Goal: Transaction & Acquisition: Obtain resource

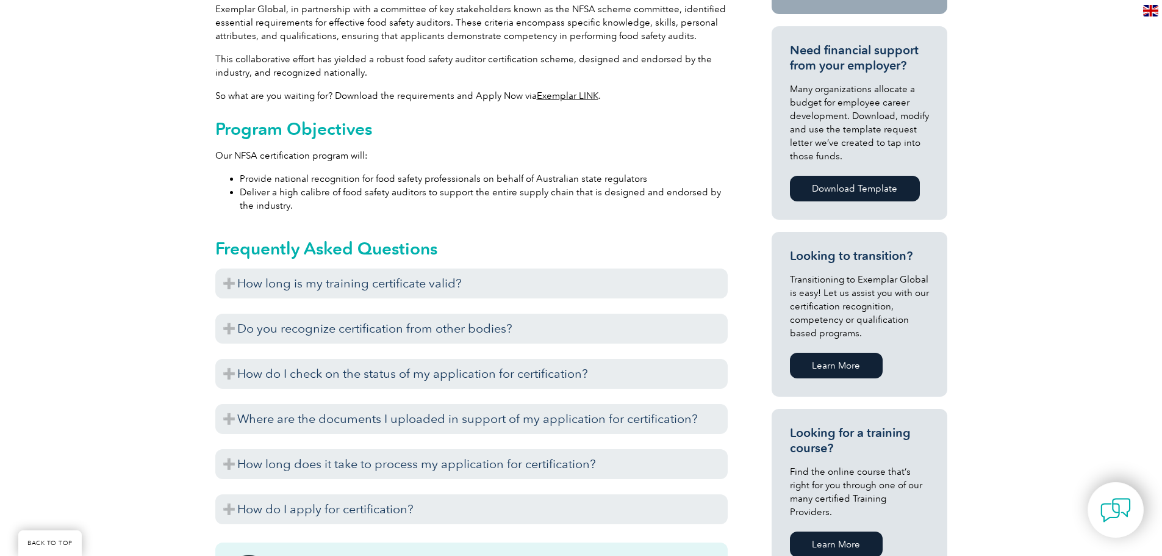
scroll to position [549, 0]
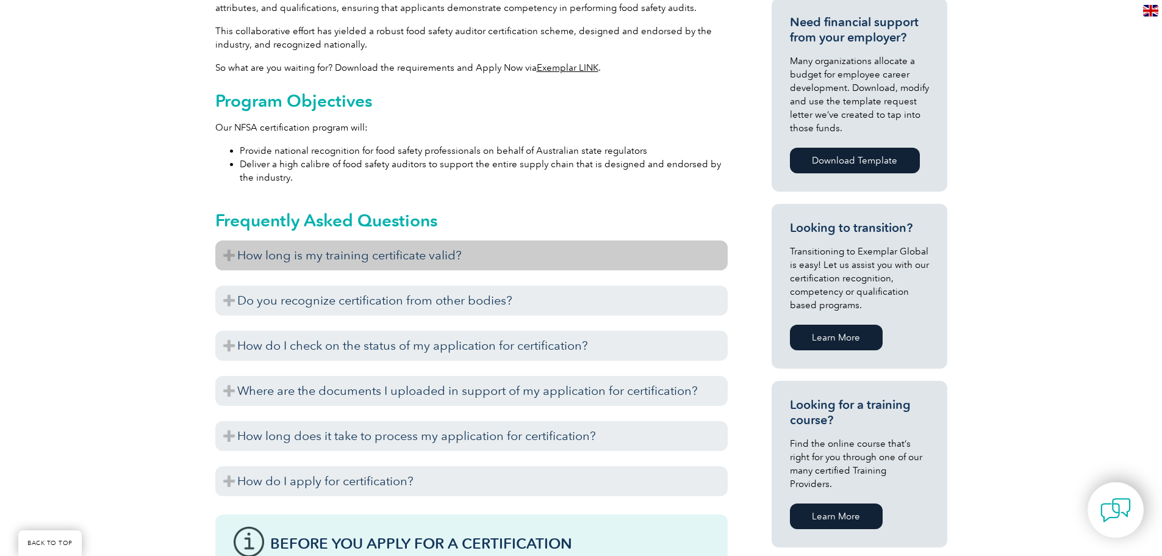
click at [385, 257] on h3 "How long is my training certificate valid?" at bounding box center [471, 255] width 512 height 30
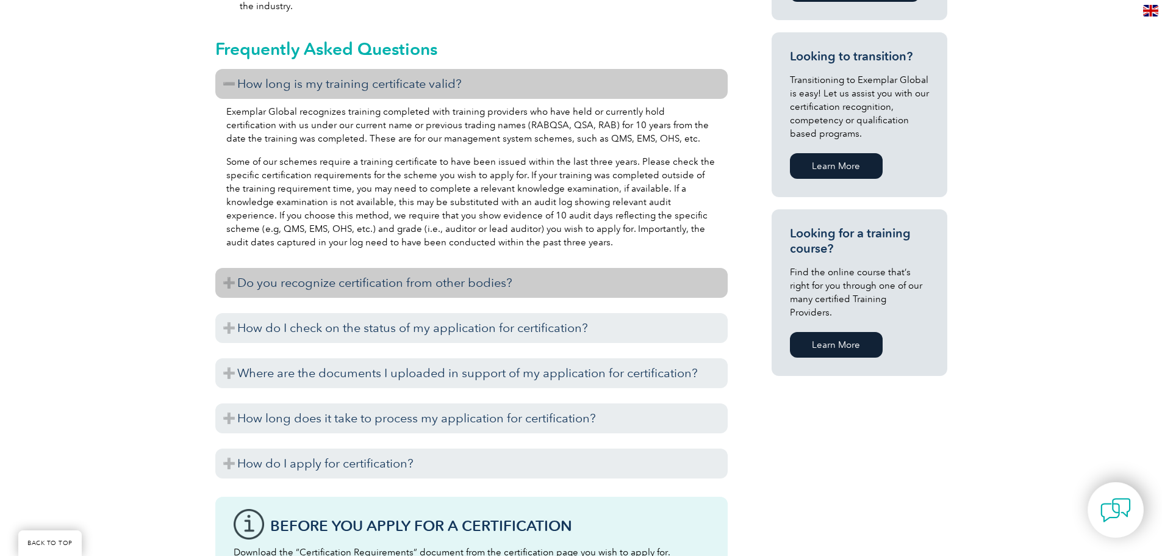
scroll to position [732, 0]
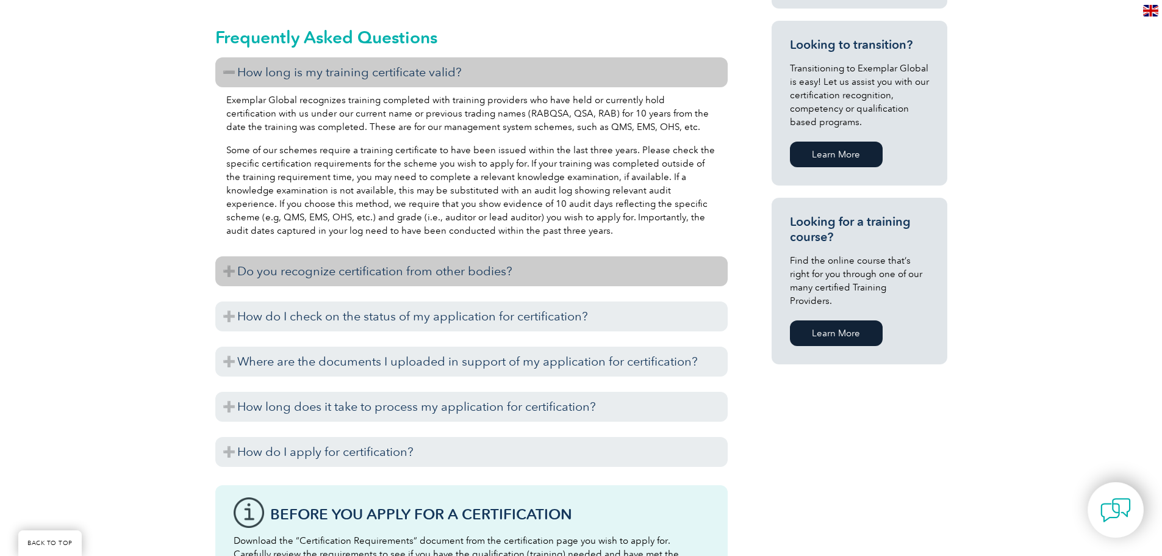
click at [381, 278] on h3 "Do you recognize certification from other bodies?" at bounding box center [471, 271] width 512 height 30
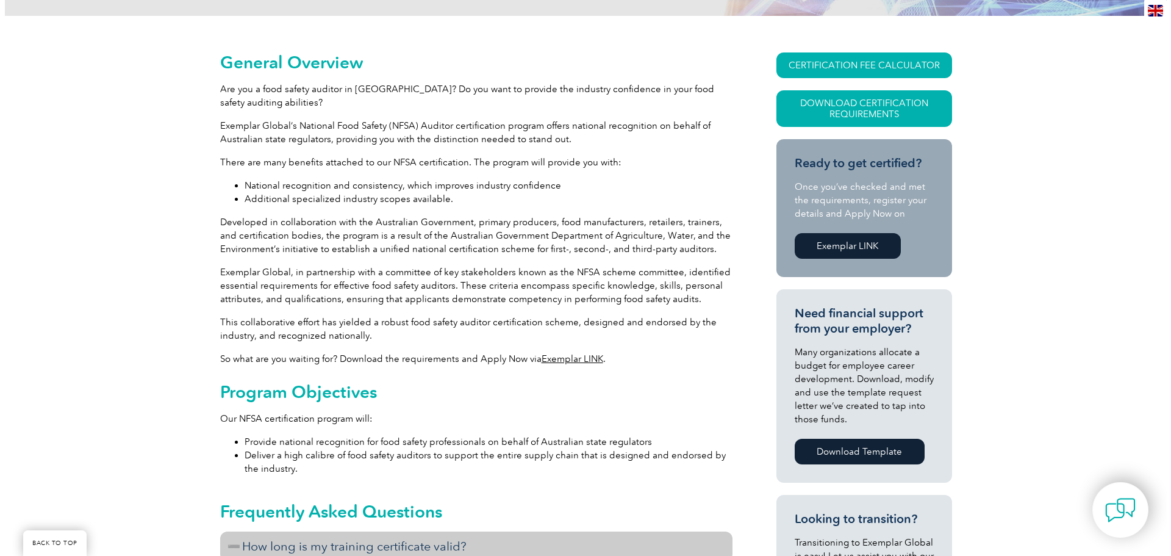
scroll to position [244, 0]
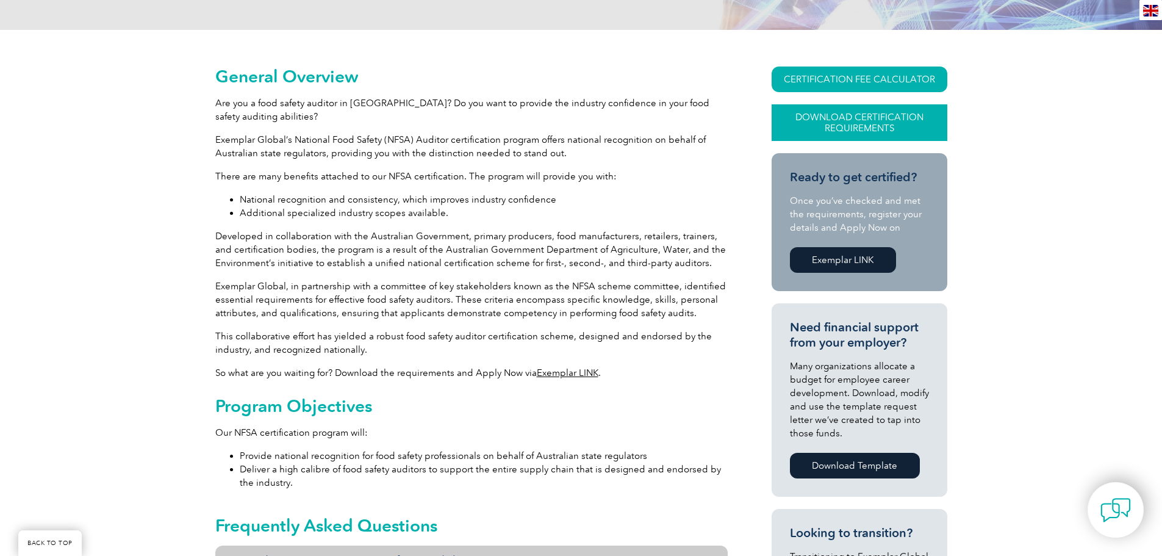
click at [822, 118] on link "Download Certification Requirements" at bounding box center [860, 122] width 176 height 37
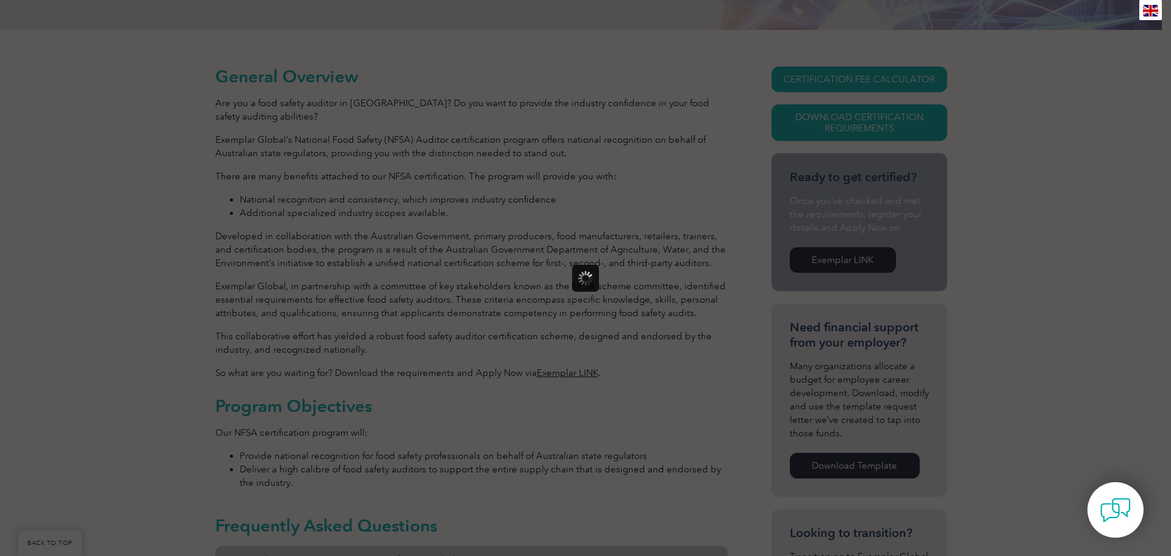
scroll to position [0, 0]
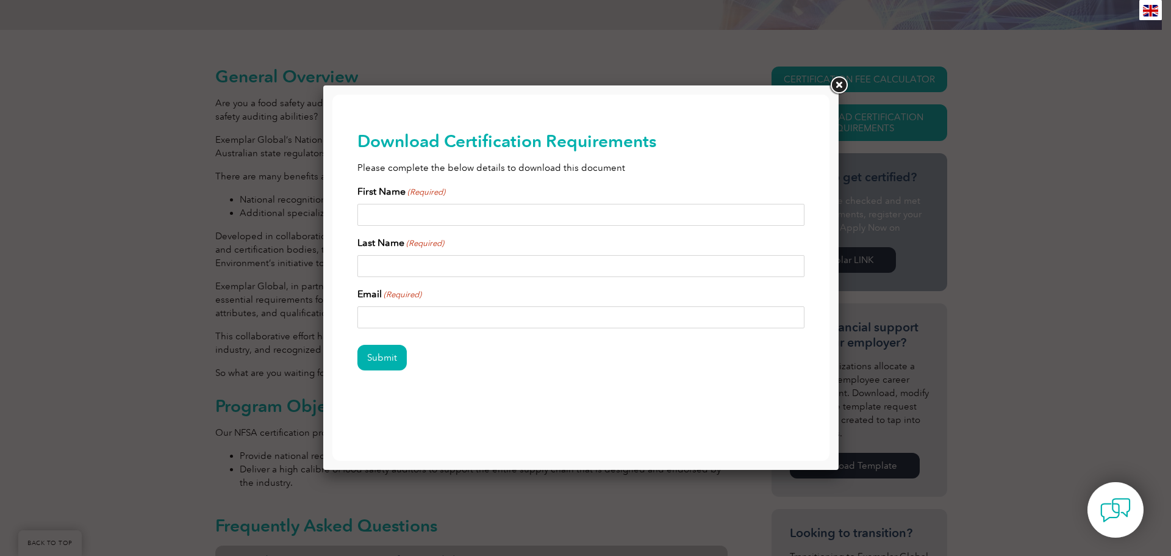
click at [837, 87] on link at bounding box center [839, 85] width 22 height 22
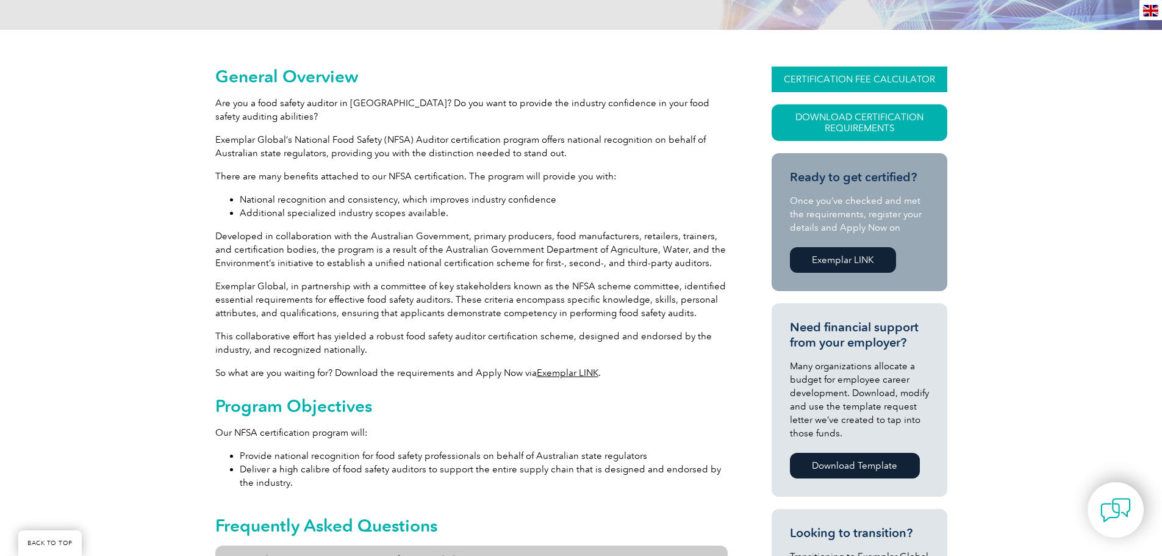
click at [838, 82] on link "CERTIFICATION FEE CALCULATOR" at bounding box center [860, 79] width 176 height 26
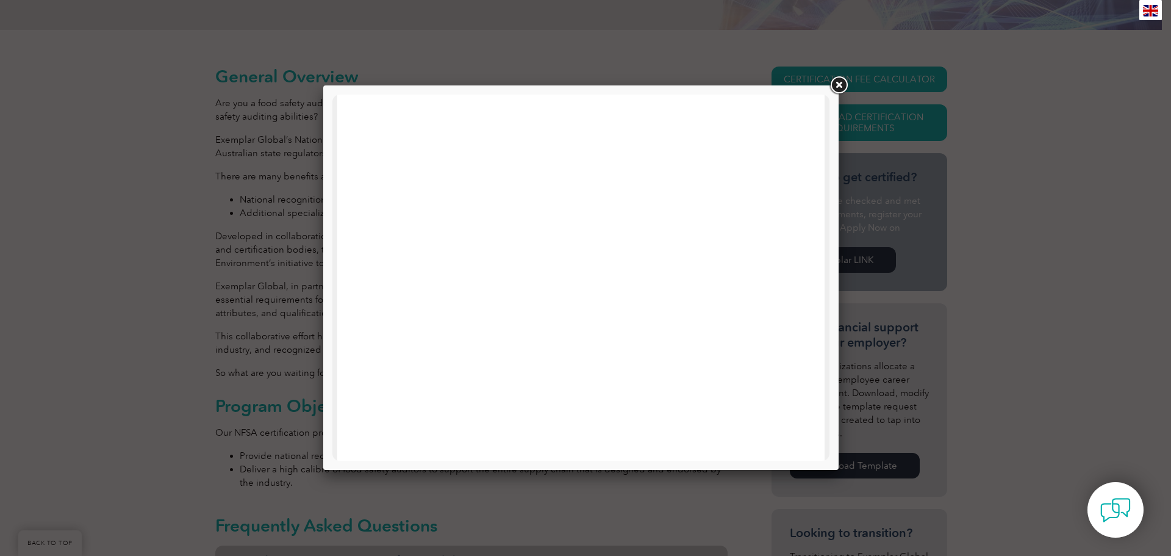
click at [837, 85] on link at bounding box center [839, 85] width 22 height 22
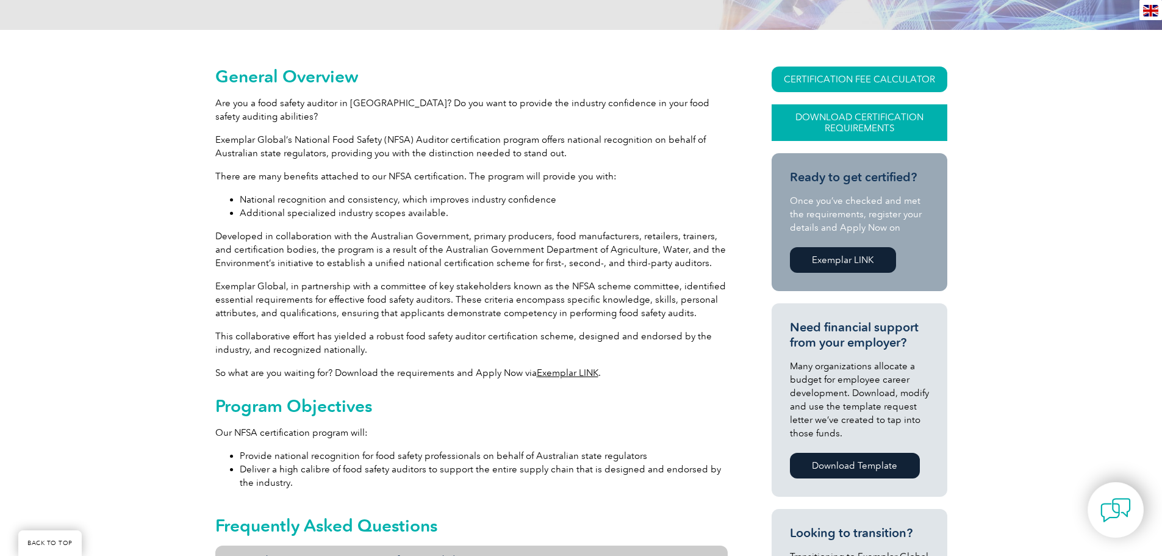
click at [859, 127] on link "Download Certification Requirements" at bounding box center [860, 122] width 176 height 37
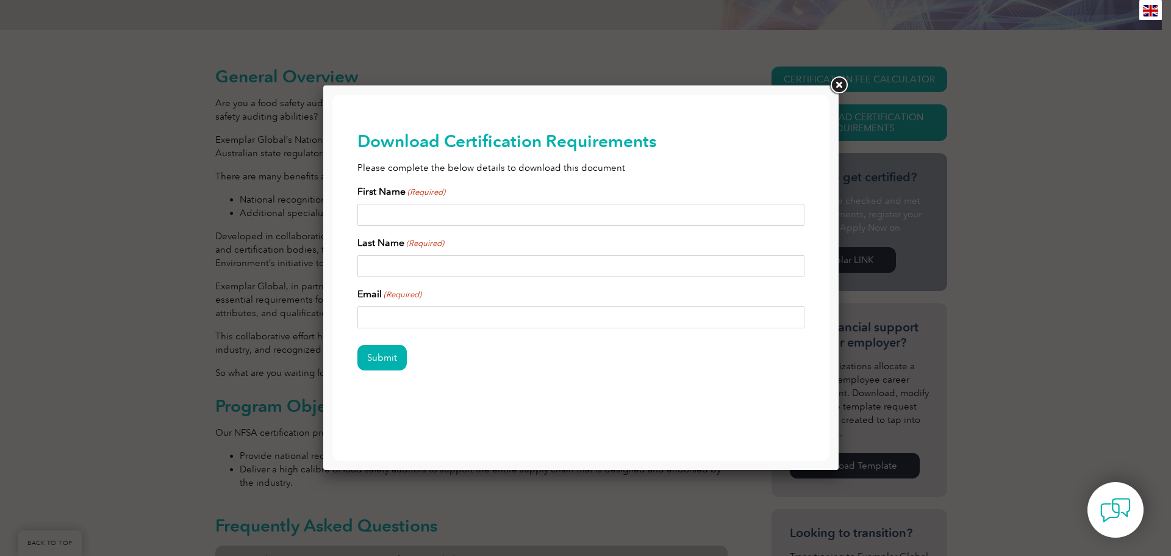
click at [836, 87] on link at bounding box center [839, 85] width 22 height 22
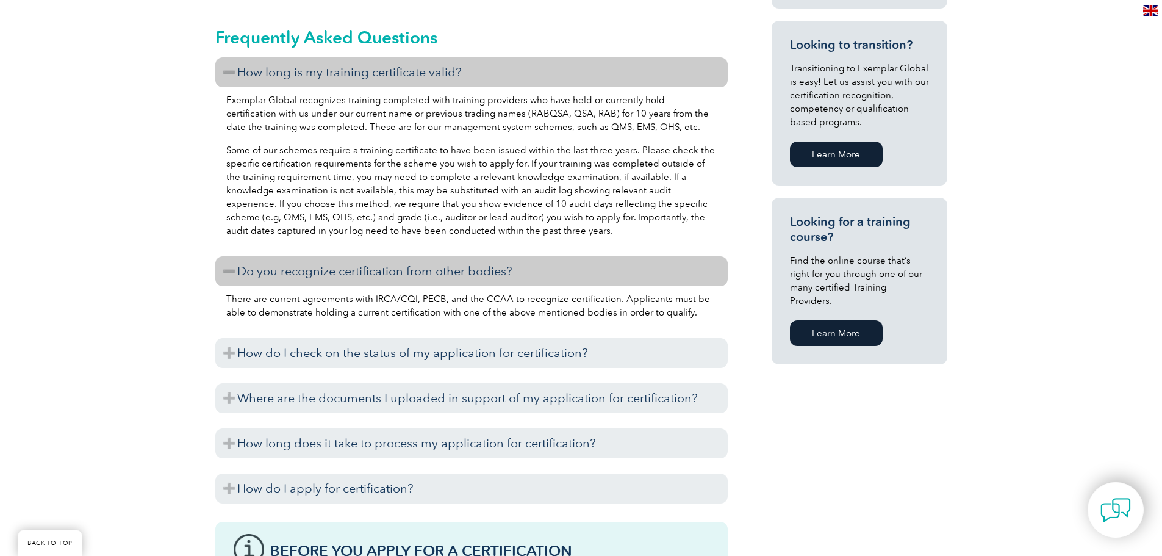
scroll to position [793, 0]
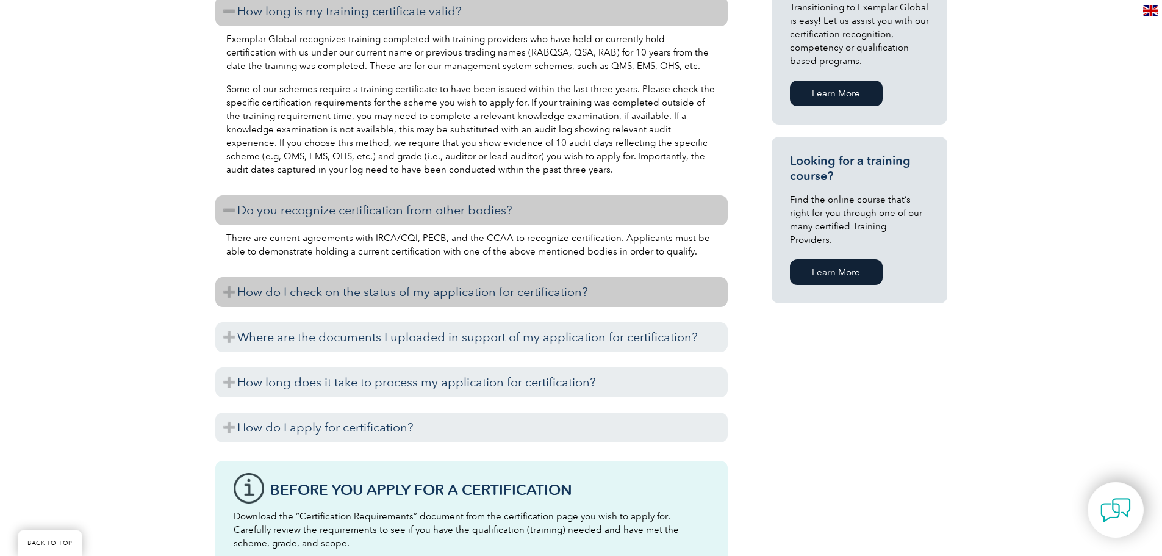
click at [329, 287] on h3 "How do I check on the status of my application for certification?" at bounding box center [471, 292] width 512 height 30
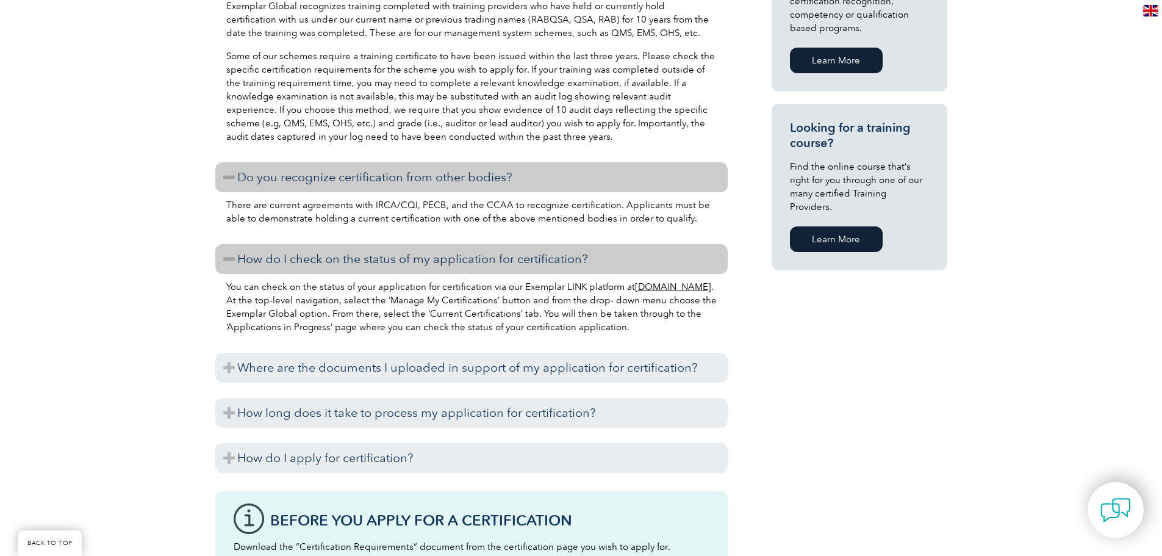
scroll to position [854, 0]
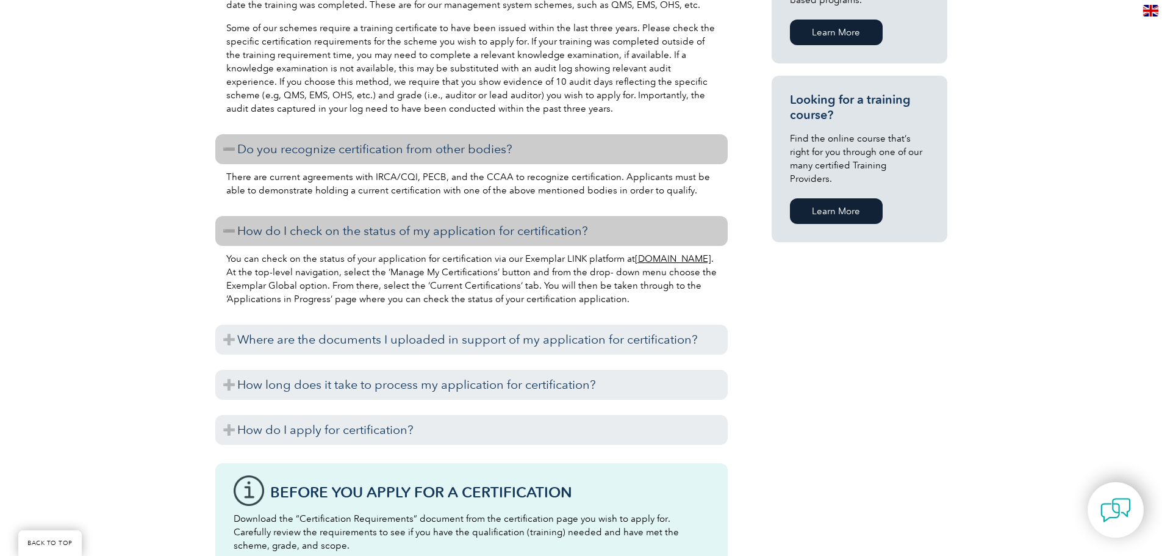
click at [284, 341] on h3 "Where are the documents I uploaded in support of my application for certificati…" at bounding box center [471, 340] width 512 height 30
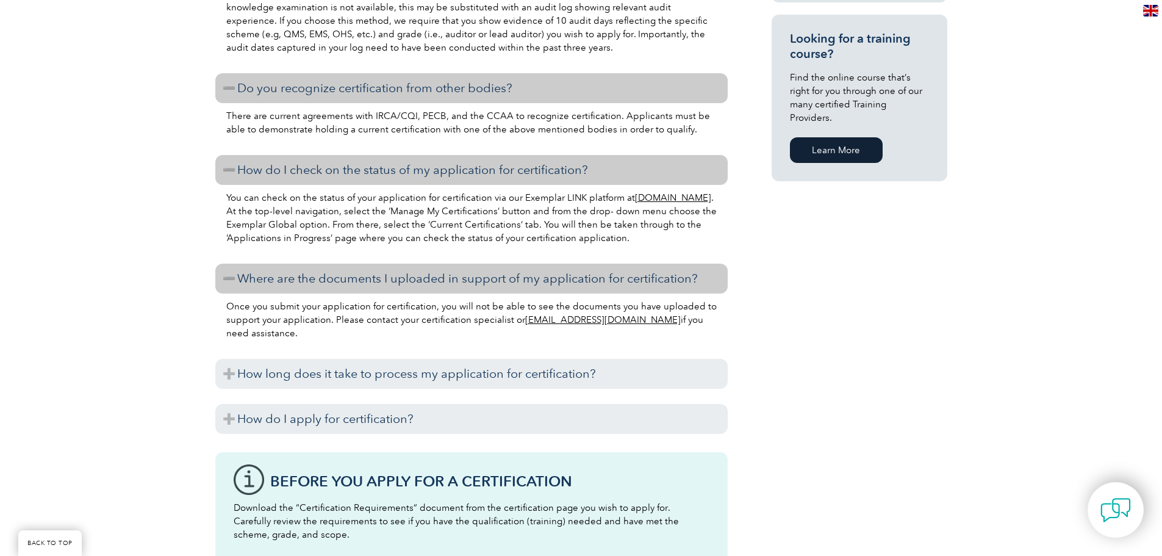
scroll to position [976, 0]
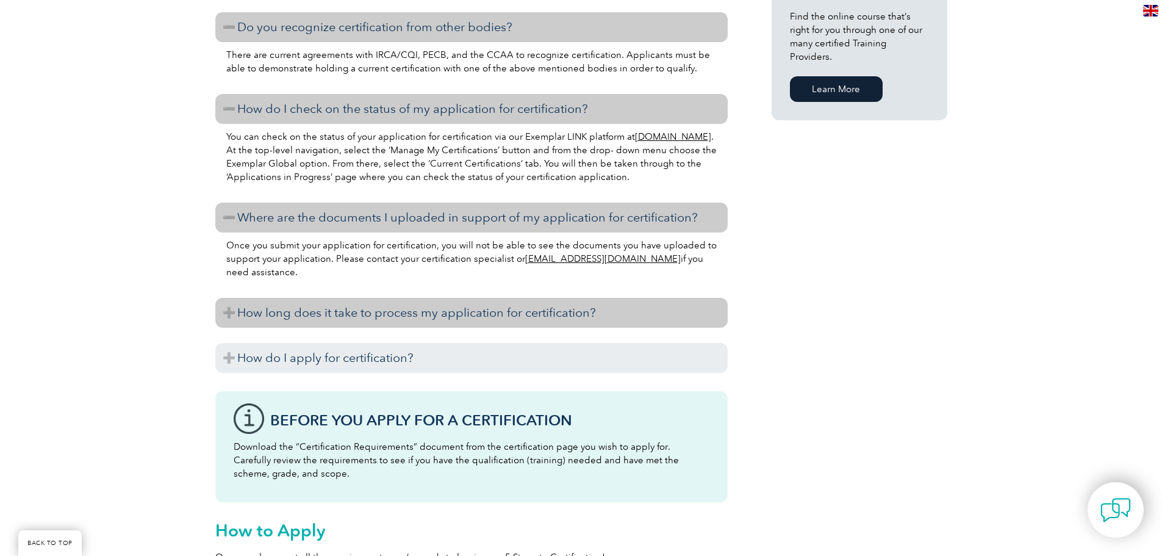
click at [283, 325] on h3 "How long does it take to process my application for certification?" at bounding box center [471, 313] width 512 height 30
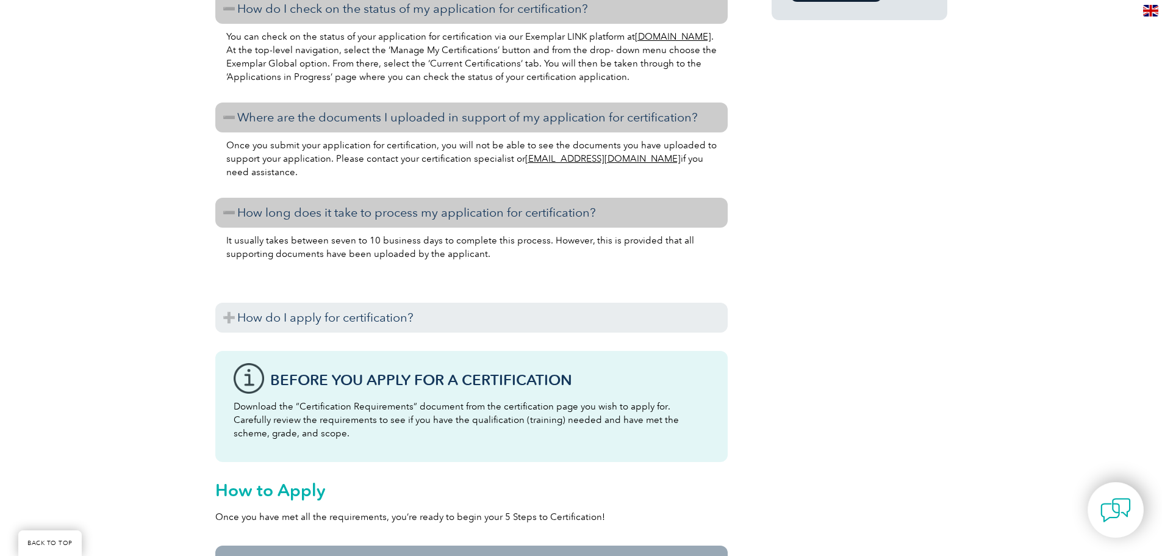
scroll to position [1098, 0]
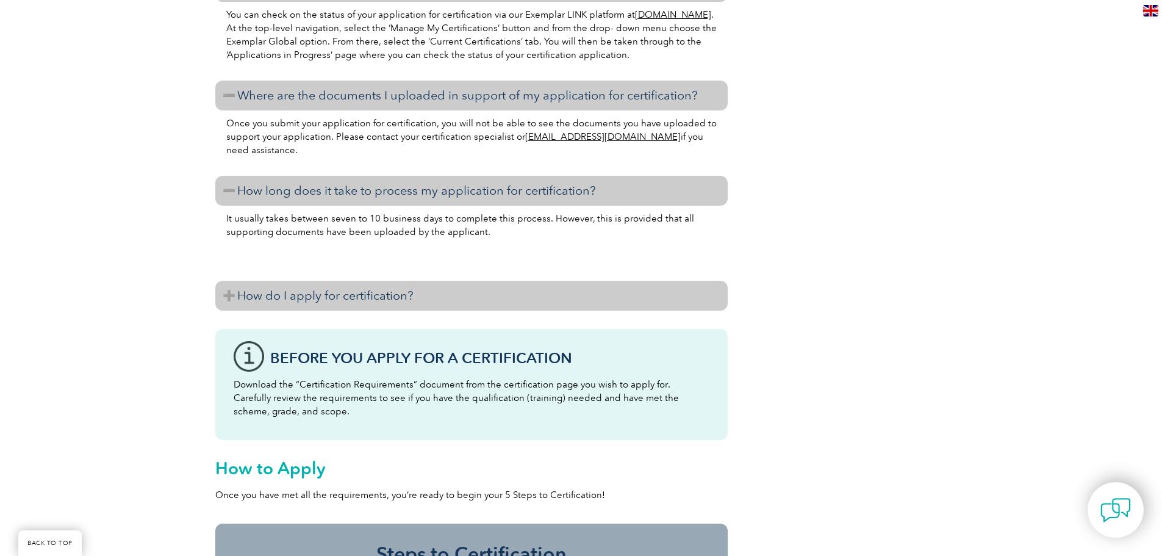
click at [302, 303] on h3 "How do I apply for certification?" at bounding box center [471, 296] width 512 height 30
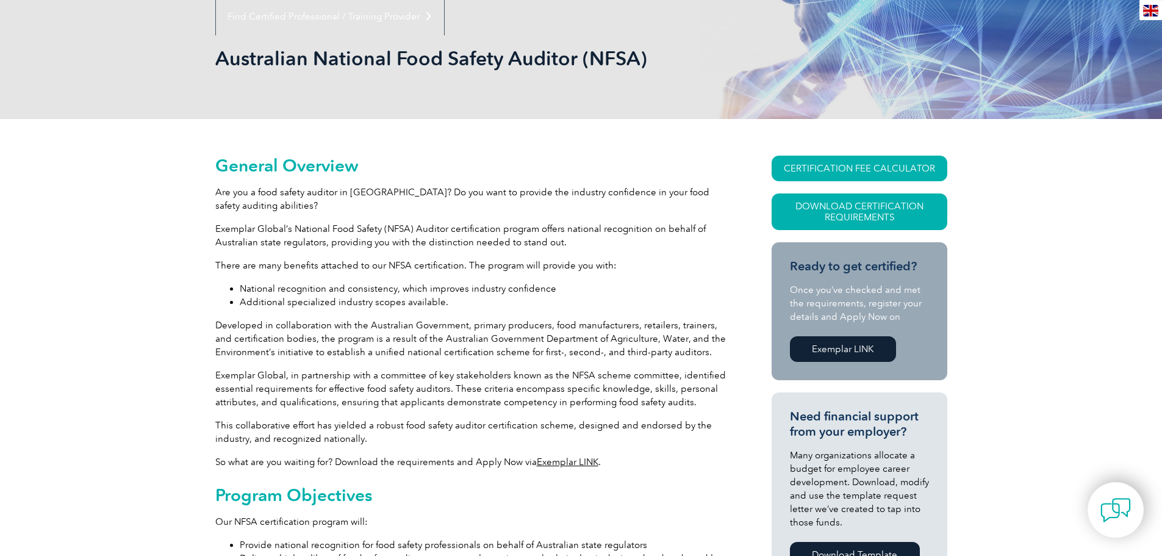
scroll to position [0, 0]
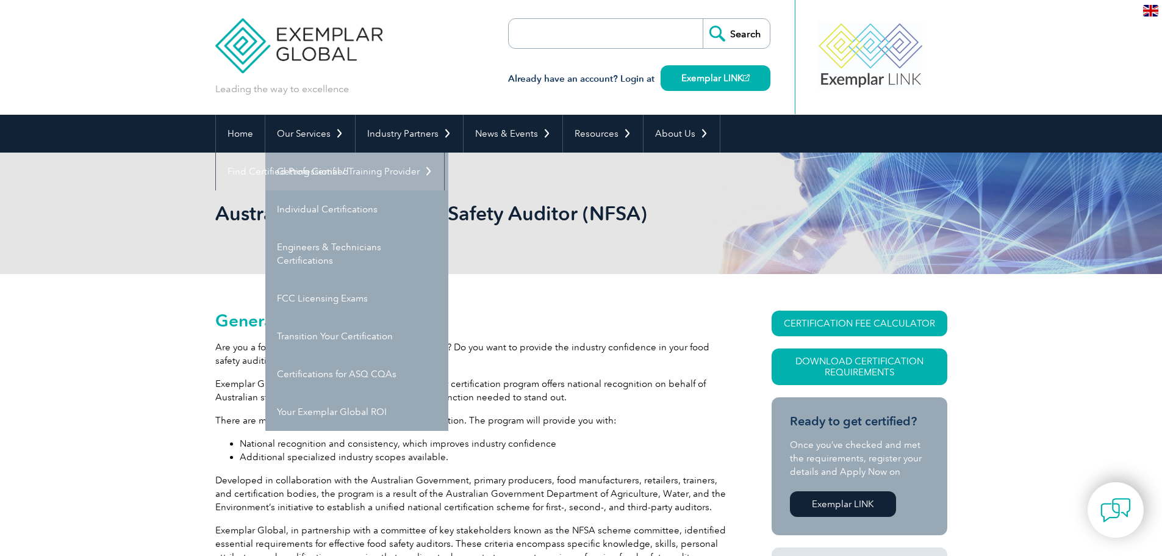
click at [317, 174] on link "Getting Certified" at bounding box center [356, 171] width 183 height 38
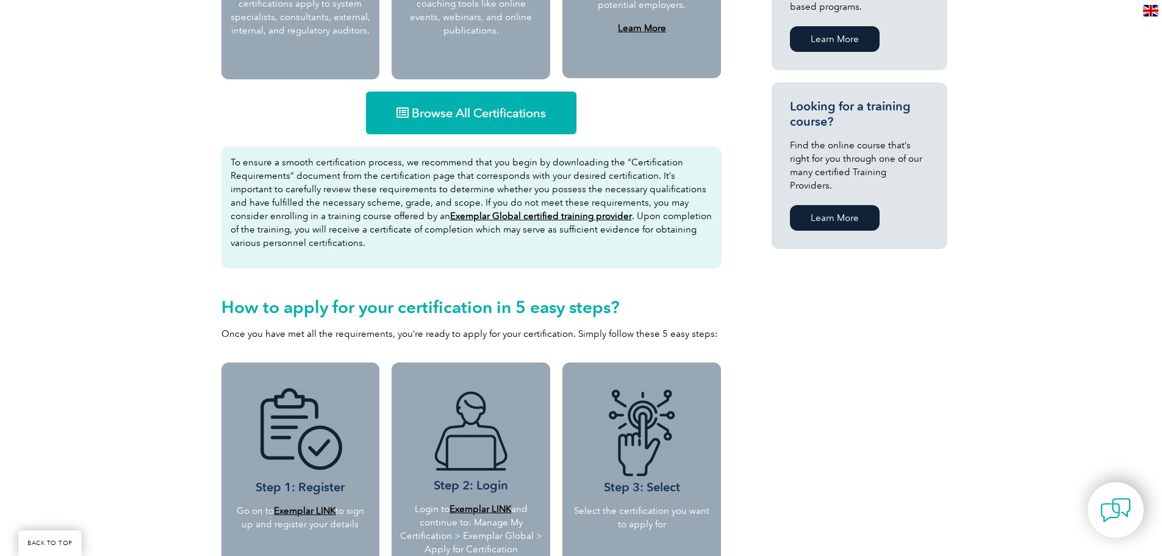
scroll to position [793, 0]
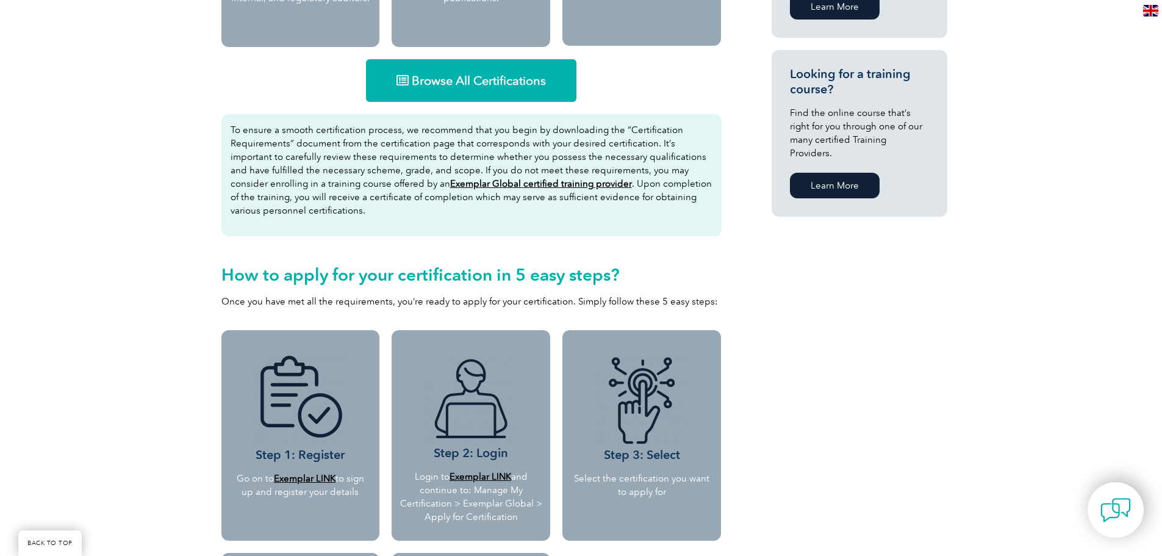
click at [477, 85] on span "Browse All Certifications" at bounding box center [479, 80] width 134 height 12
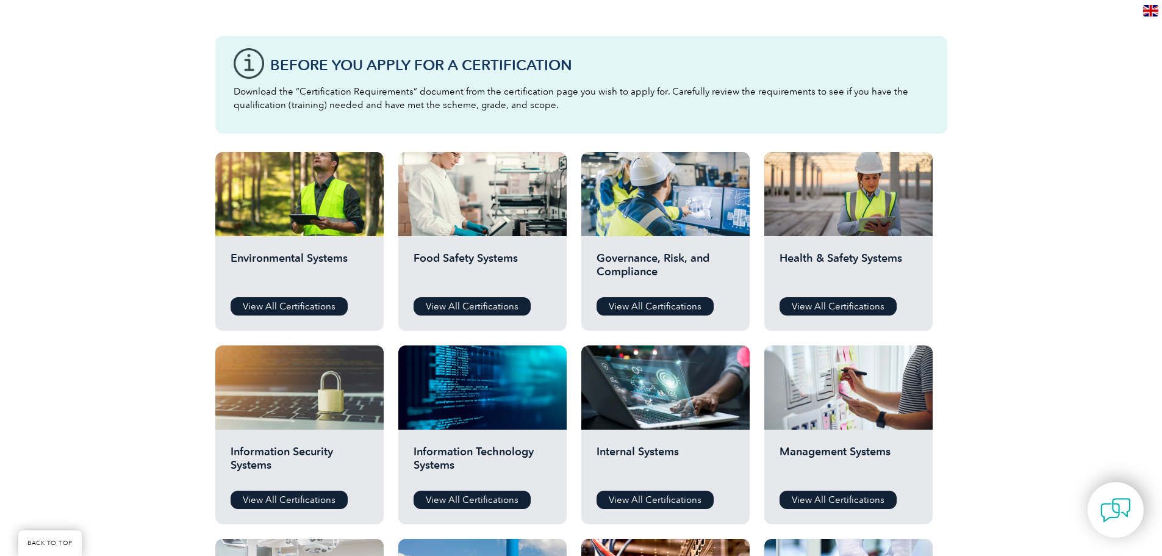
scroll to position [305, 0]
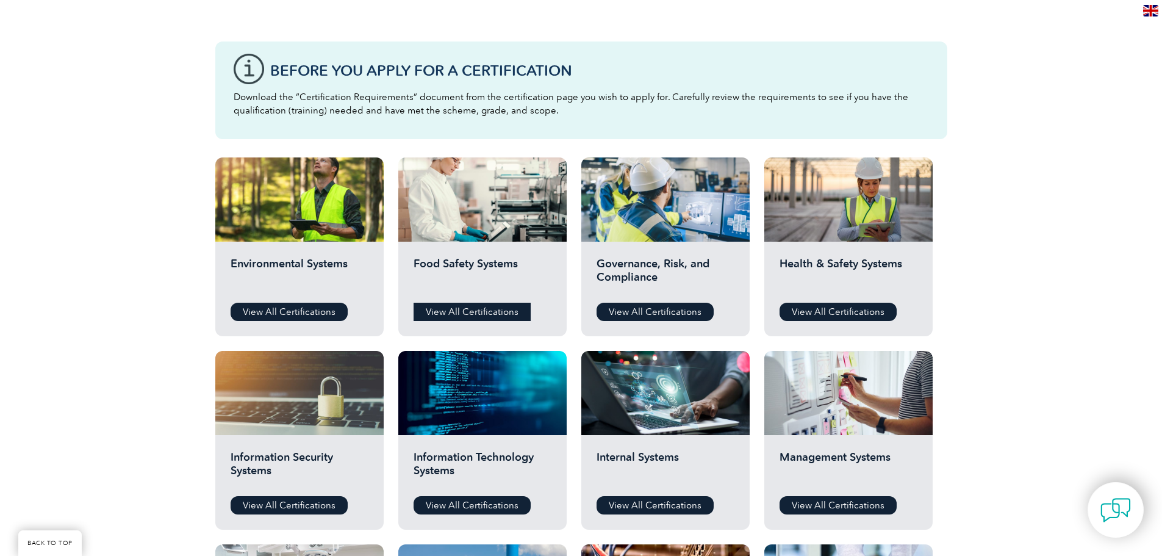
click at [462, 307] on link "View All Certifications" at bounding box center [472, 312] width 117 height 18
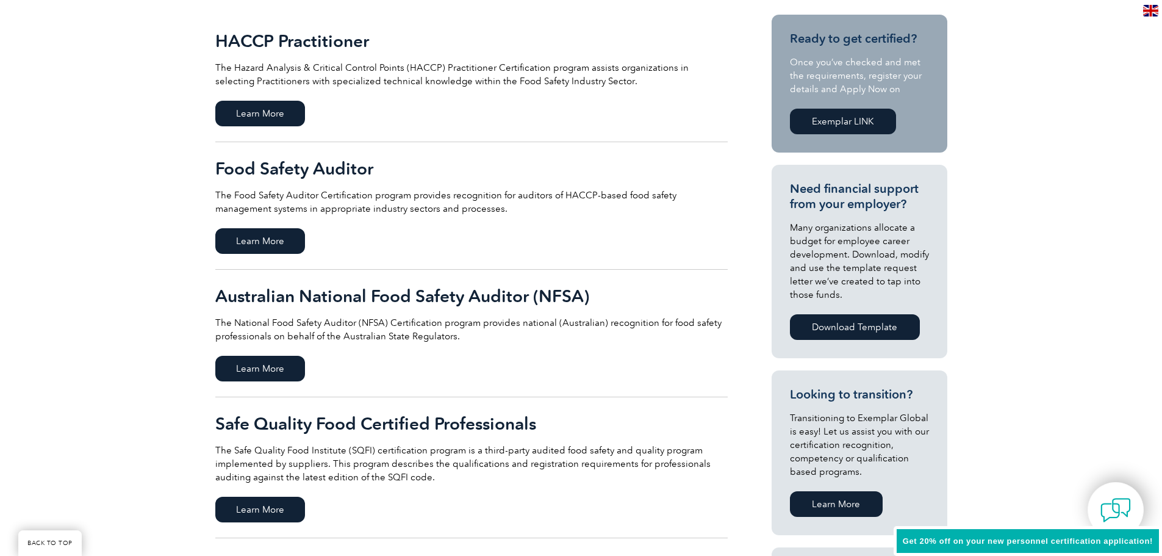
scroll to position [305, 0]
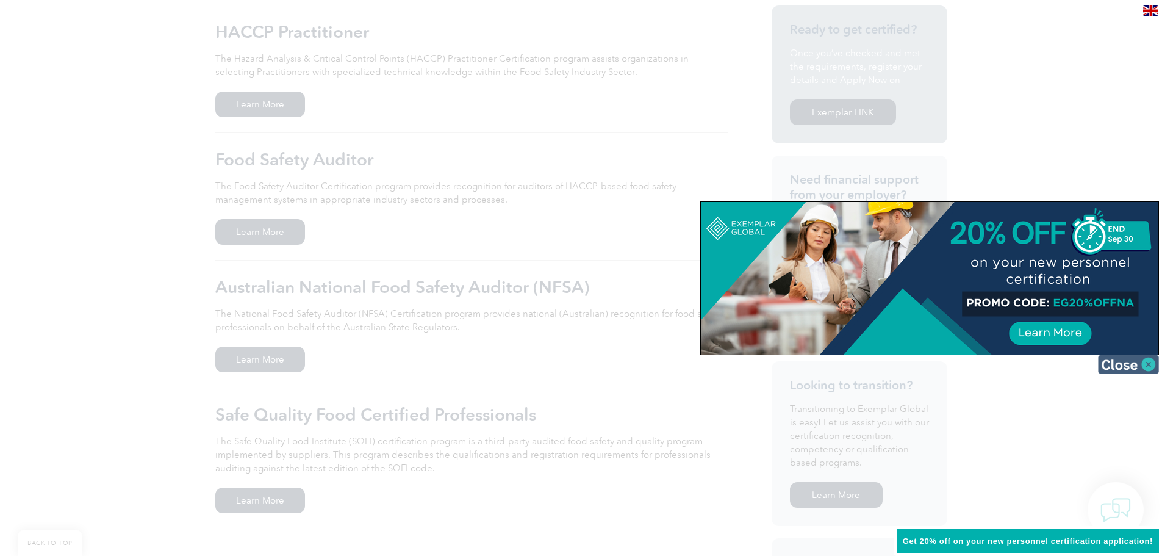
click at [1152, 364] on img at bounding box center [1128, 364] width 61 height 18
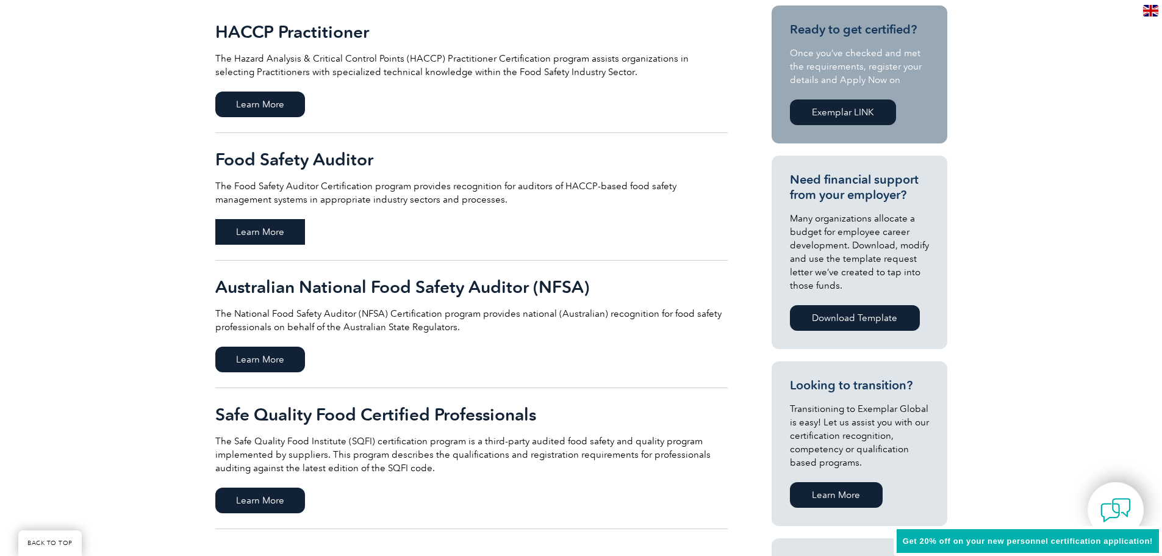
click at [270, 224] on span "Learn More" at bounding box center [260, 232] width 90 height 26
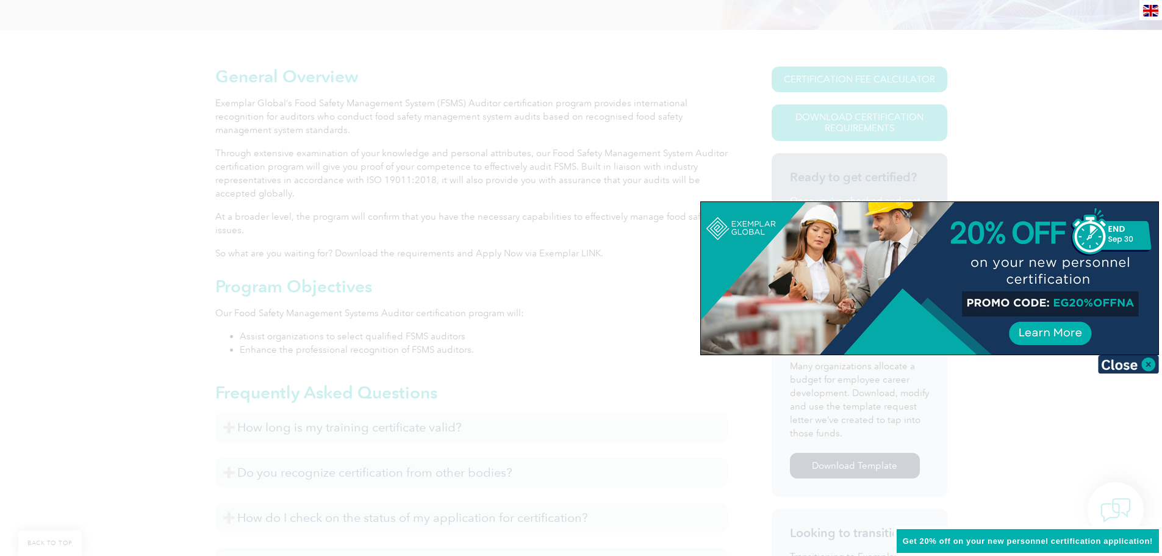
scroll to position [305, 0]
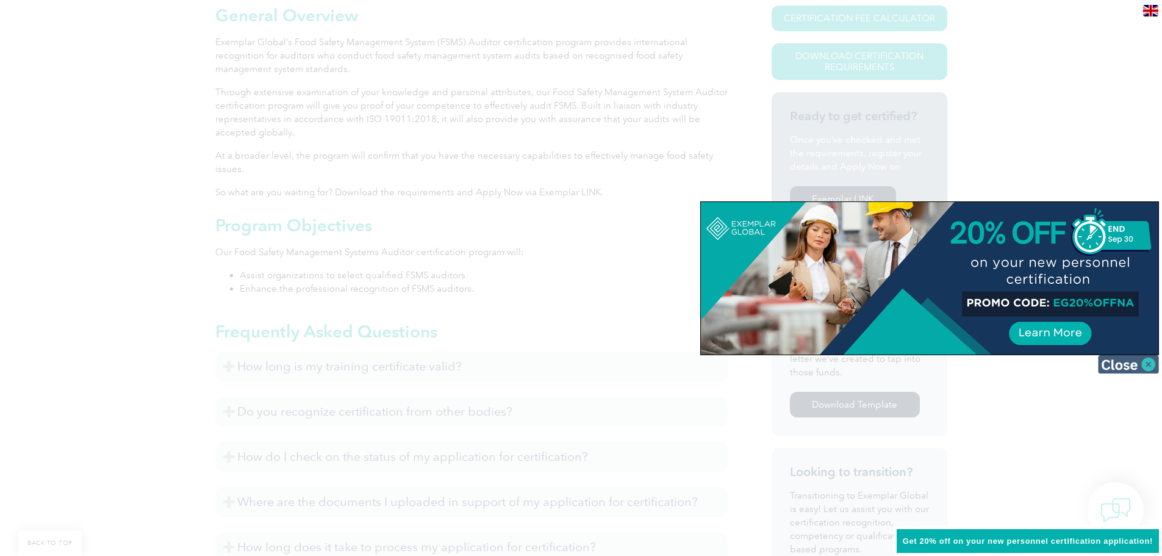
click at [1148, 363] on img at bounding box center [1128, 364] width 61 height 18
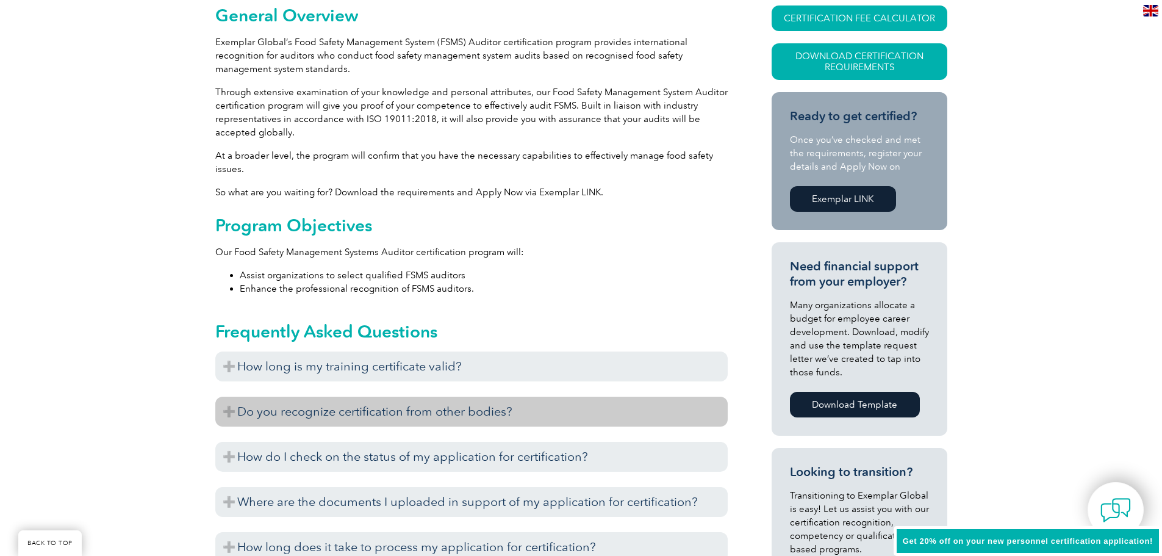
click at [307, 412] on h3 "Do you recognize certification from other bodies?" at bounding box center [471, 411] width 512 height 30
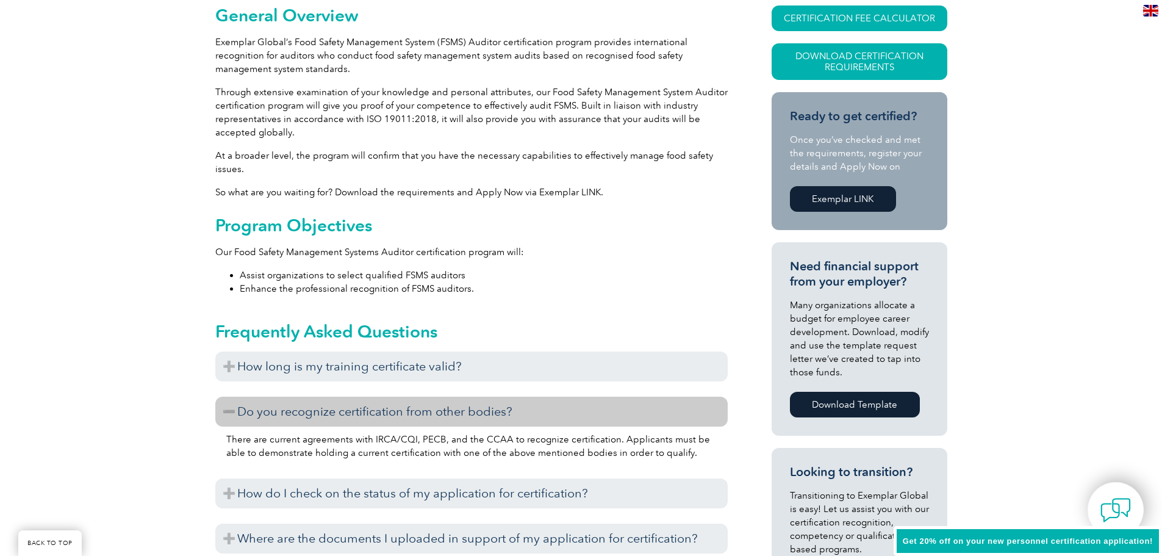
click at [262, 361] on h3 "How long is my training certificate valid?" at bounding box center [471, 366] width 512 height 30
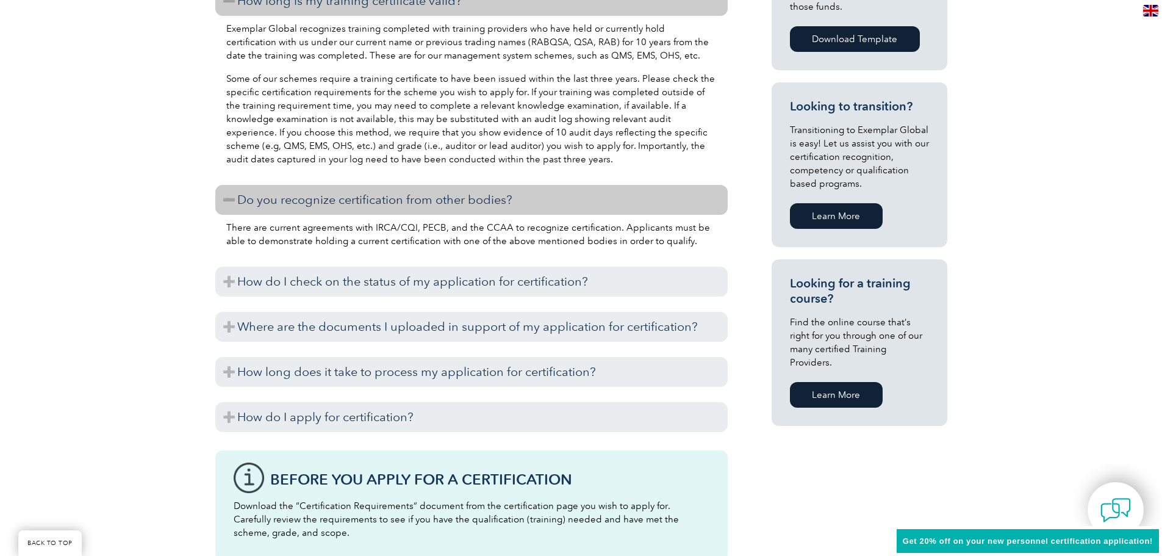
scroll to position [671, 0]
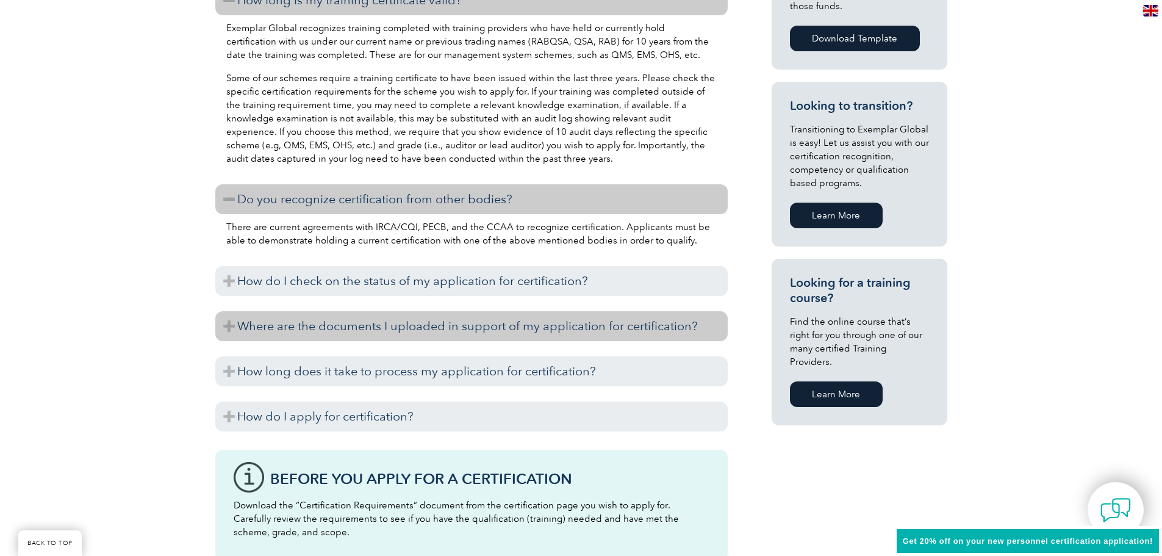
click at [262, 329] on h3 "Where are the documents I uploaded in support of my application for certificati…" at bounding box center [471, 326] width 512 height 30
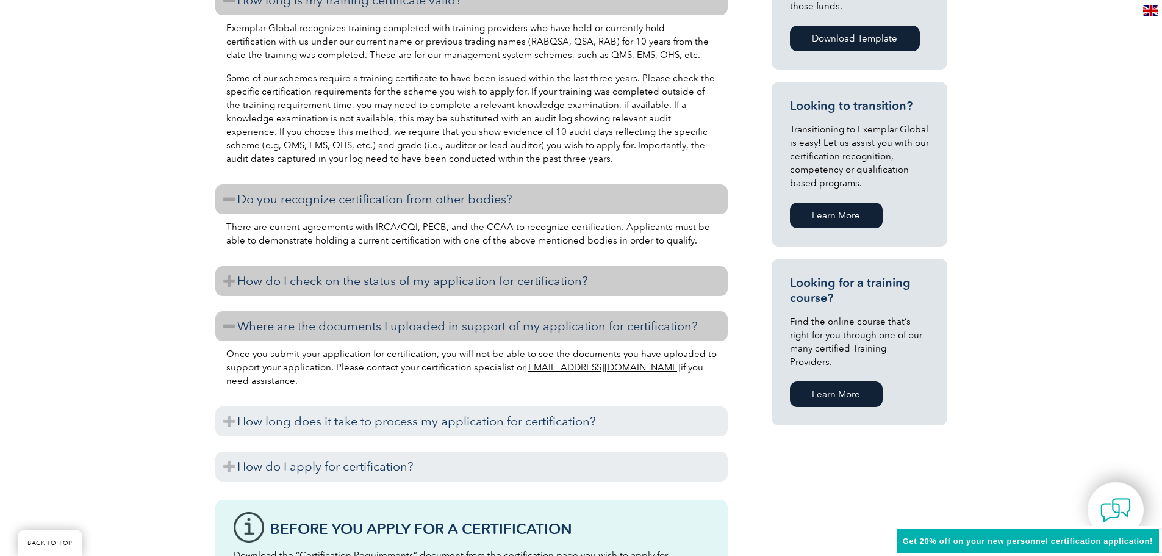
click at [260, 287] on h3 "How do I check on the status of my application for certification?" at bounding box center [471, 281] width 512 height 30
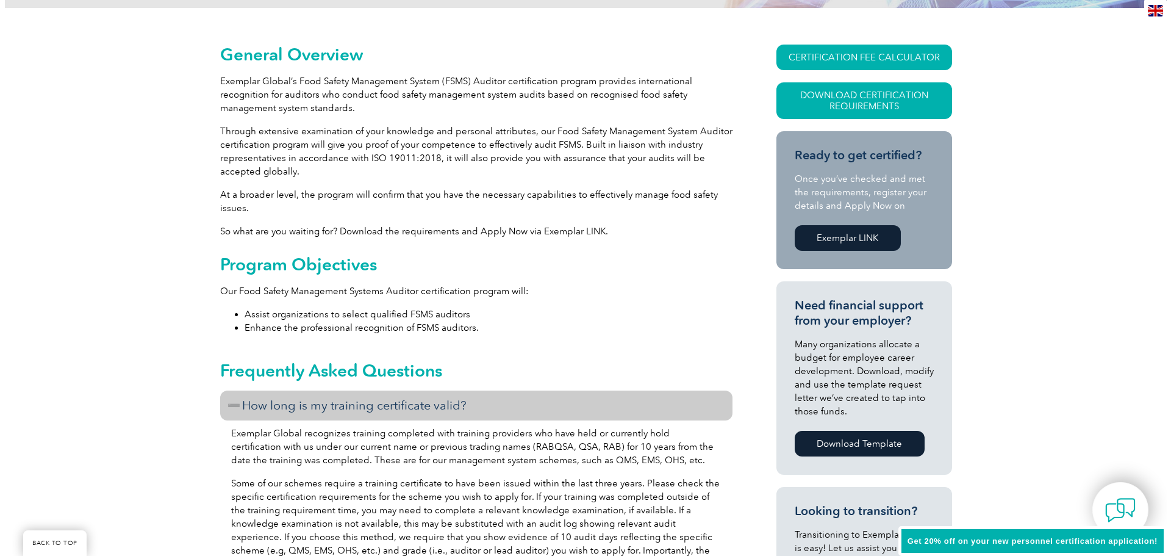
scroll to position [244, 0]
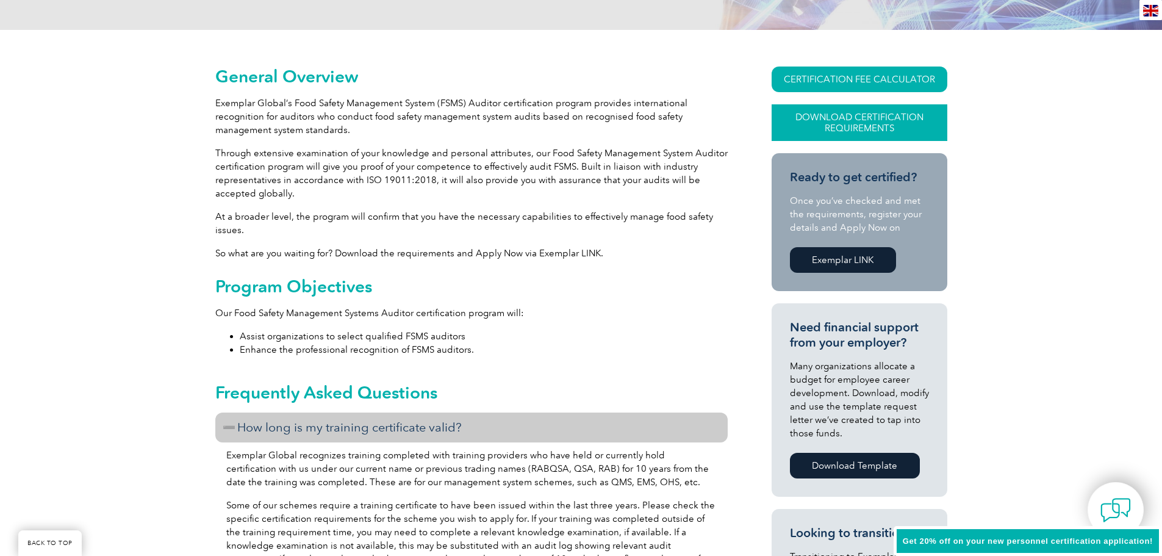
click at [831, 115] on link "Download Certification Requirements" at bounding box center [860, 122] width 176 height 37
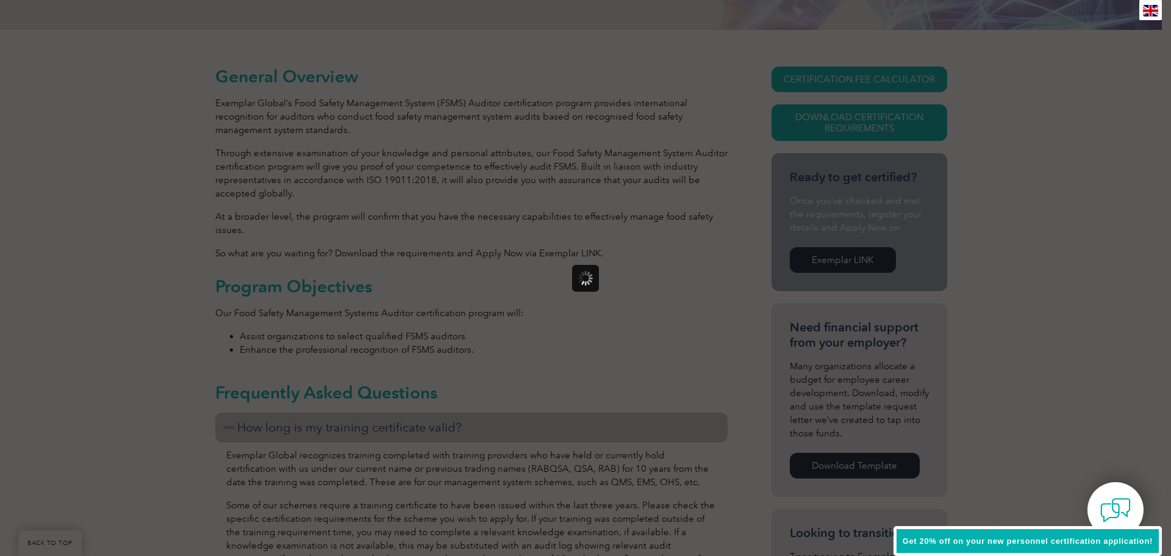
scroll to position [0, 0]
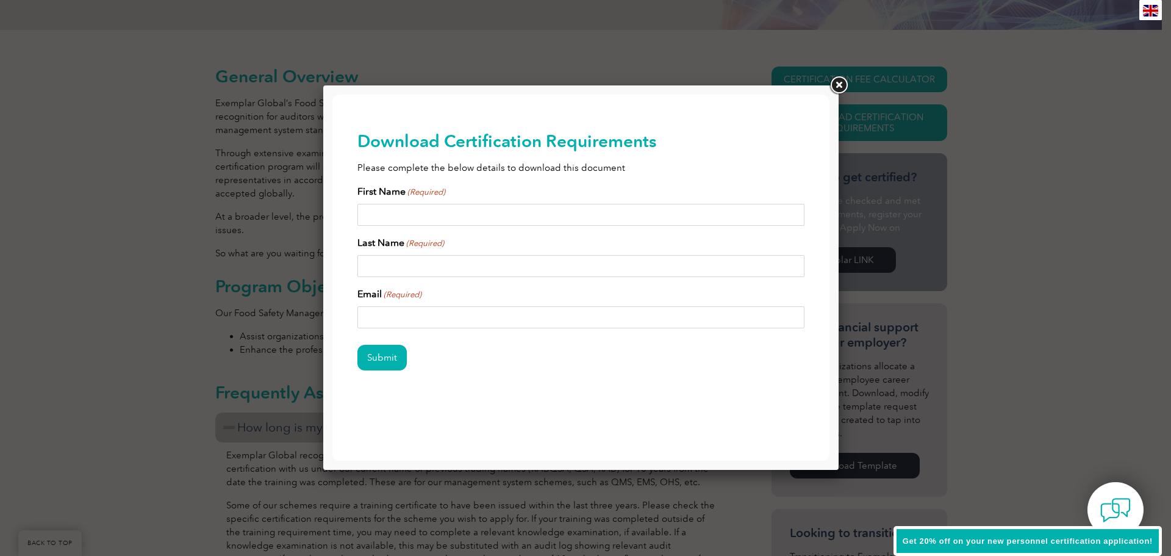
click at [495, 211] on input "First Name (Required)" at bounding box center [581, 215] width 448 height 22
type input "[PERSON_NAME]"
type input "[EMAIL_ADDRESS][DOMAIN_NAME]"
click at [395, 363] on input "Submit" at bounding box center [381, 358] width 49 height 26
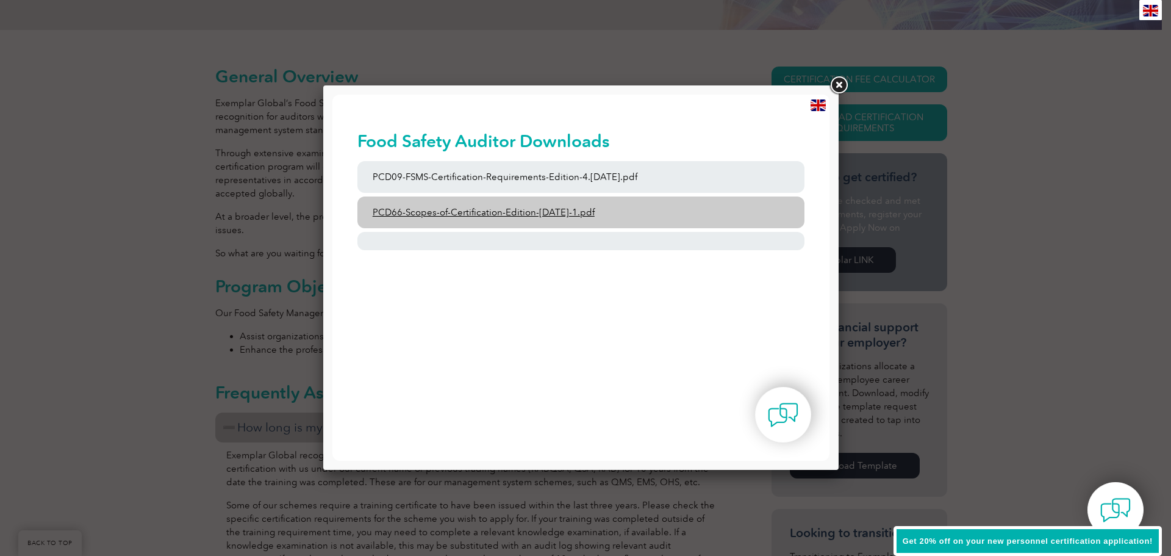
click at [614, 210] on link "PCD66-Scopes-of-Certification-Edition-[DATE]-1.pdf" at bounding box center [581, 212] width 448 height 32
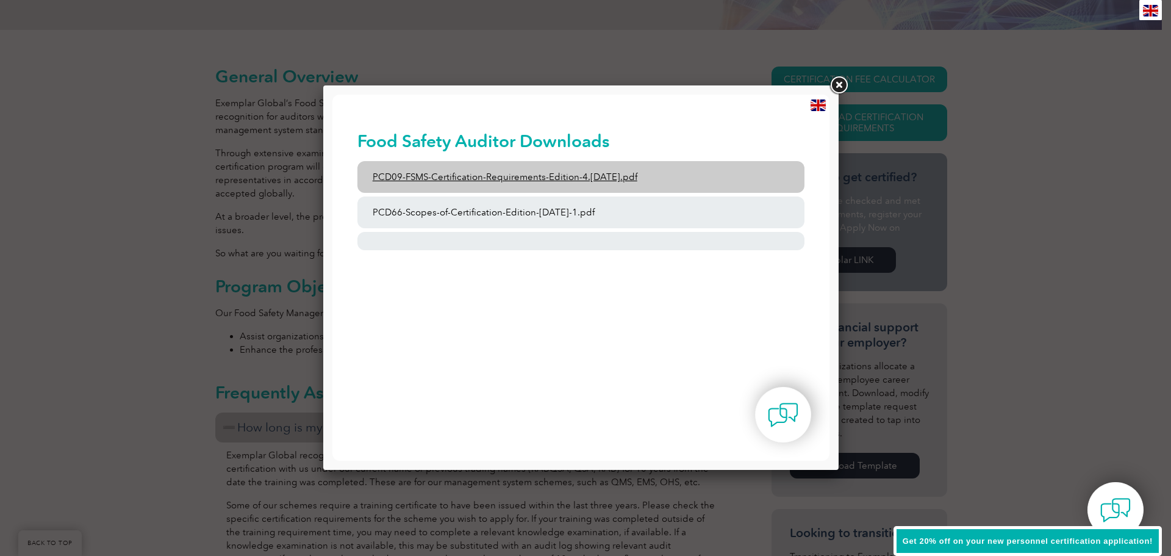
click at [568, 177] on link "PCD09-FSMS-Certification-Requirements-Edition-4.[DATE].pdf" at bounding box center [581, 177] width 448 height 32
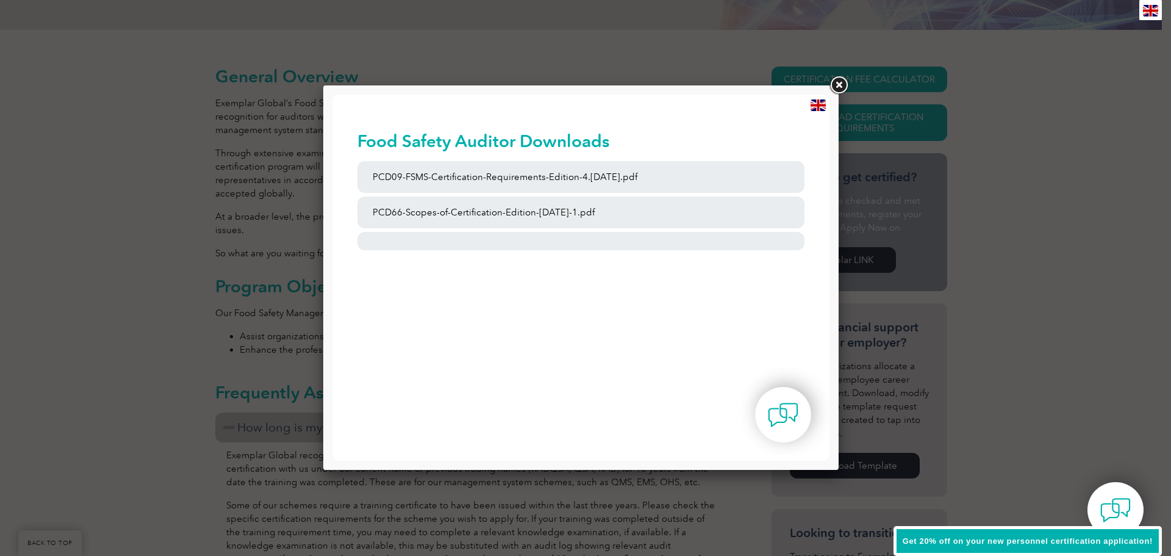
click at [840, 87] on link at bounding box center [839, 85] width 22 height 22
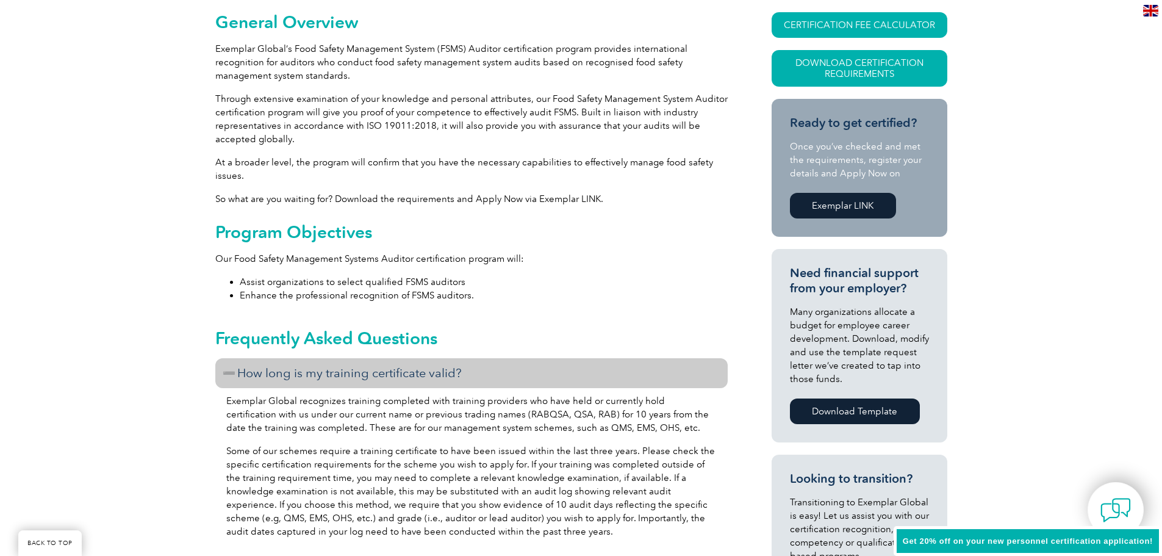
scroll to position [366, 0]
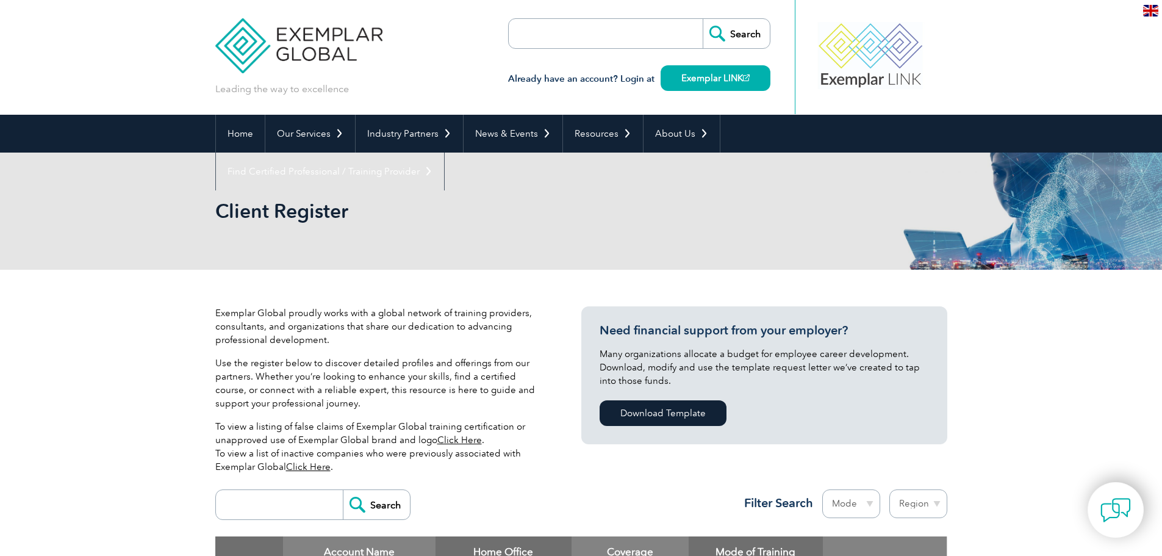
scroll to position [183, 0]
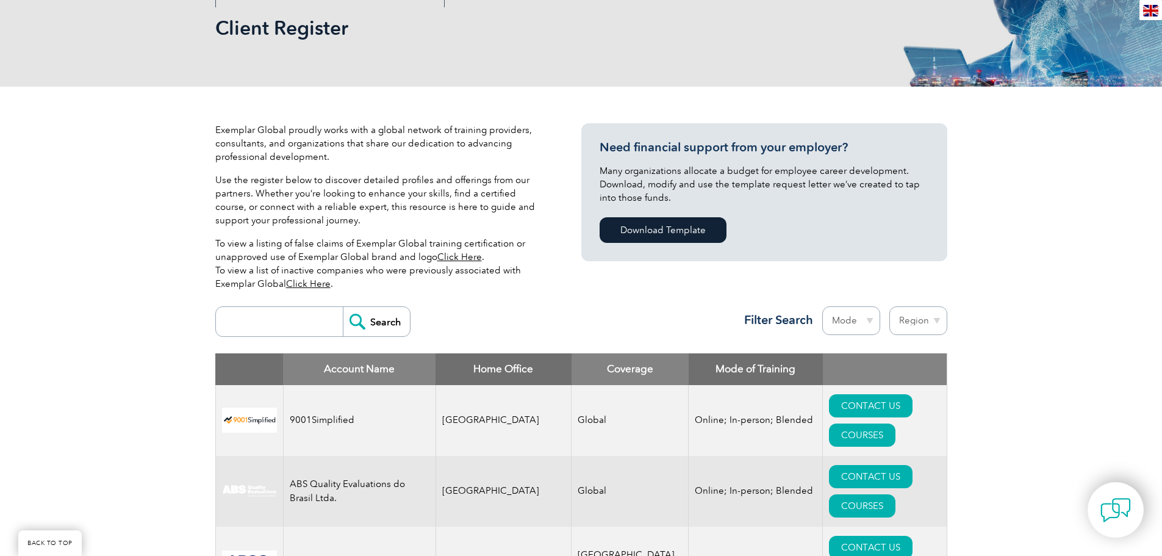
click at [289, 326] on input "search" at bounding box center [282, 321] width 121 height 29
type input "HBA"
click at [343, 307] on input "Search" at bounding box center [376, 321] width 67 height 29
